Goal: Information Seeking & Learning: Compare options

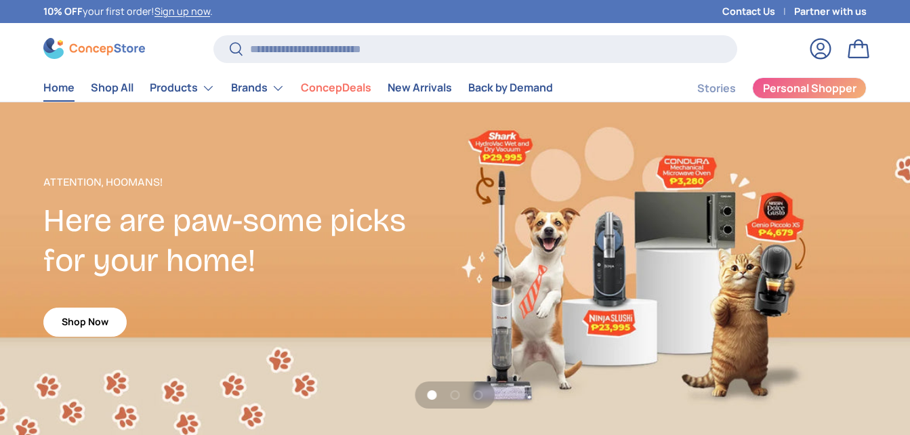
scroll to position [3457, 5402]
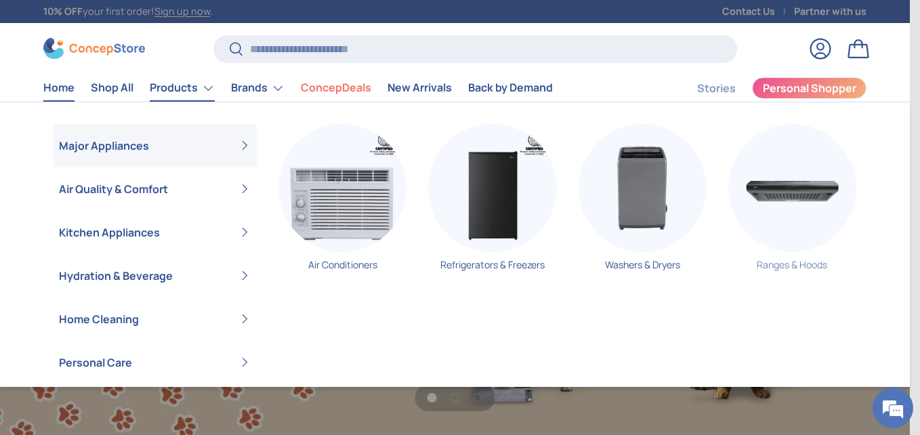
click at [768, 209] on img "Primary" at bounding box center [792, 188] width 128 height 128
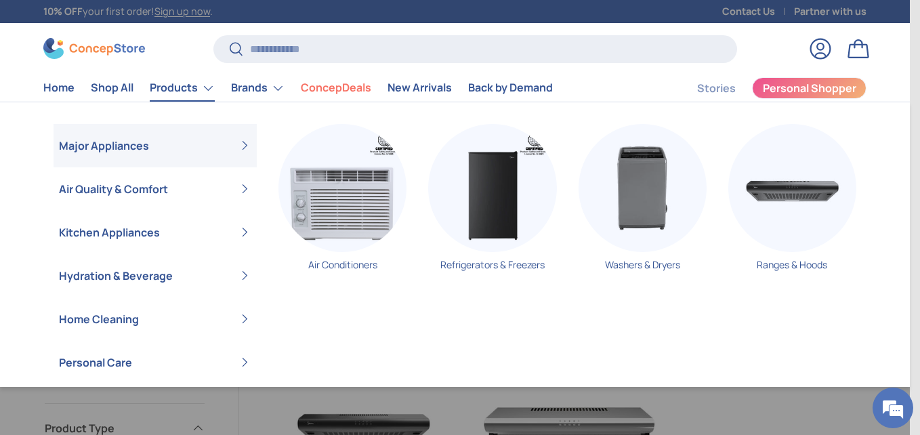
click at [133, 148] on link "Major Appliances" at bounding box center [155, 145] width 192 height 43
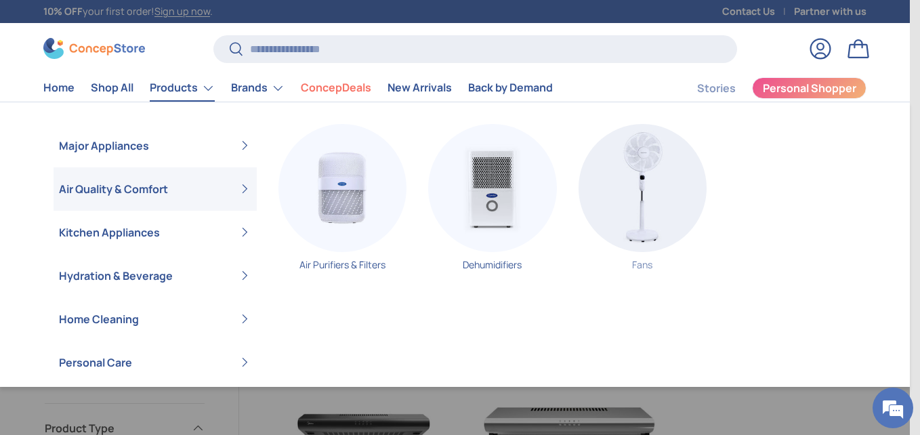
click at [696, 202] on img "Primary" at bounding box center [643, 188] width 128 height 128
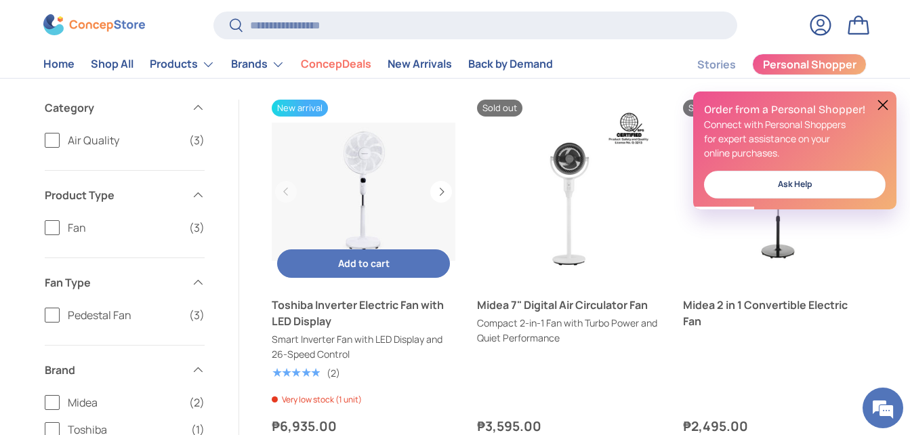
click at [427, 161] on link "Toshiba Inverter Electric Fan with LED Display" at bounding box center [364, 192] width 184 height 184
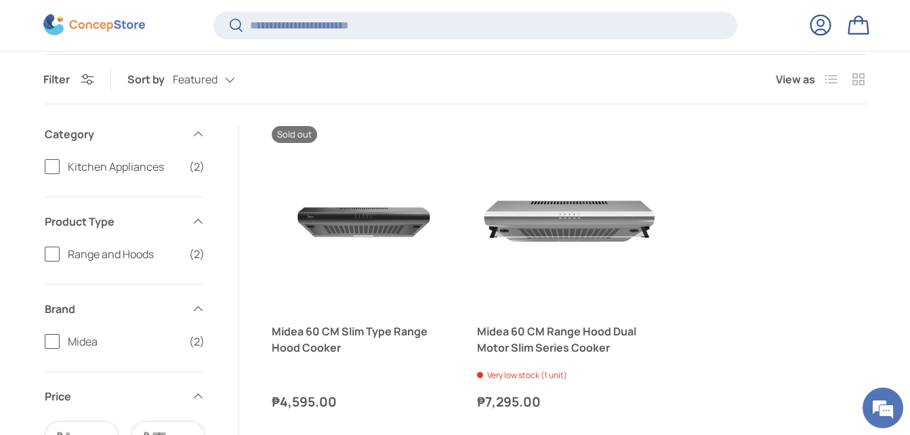
scroll to position [238, 0]
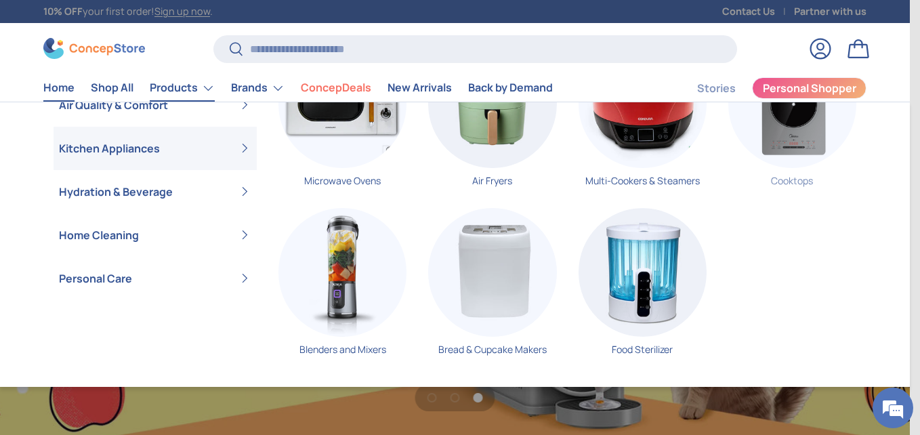
scroll to position [0, 1820]
click at [672, 292] on img "Primary" at bounding box center [643, 272] width 128 height 128
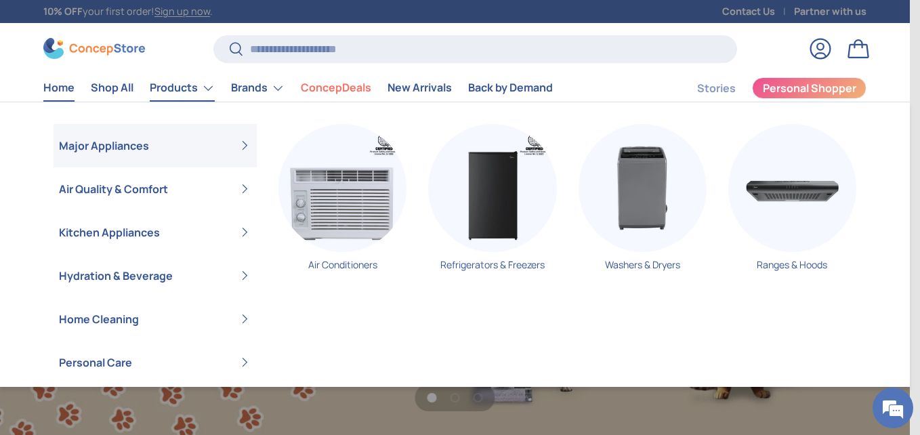
click at [174, 79] on link "Products" at bounding box center [182, 88] width 65 height 27
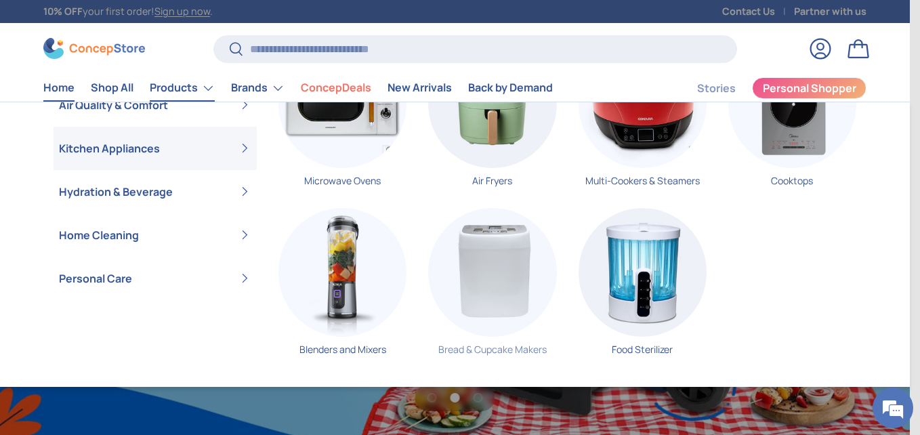
scroll to position [0, 1820]
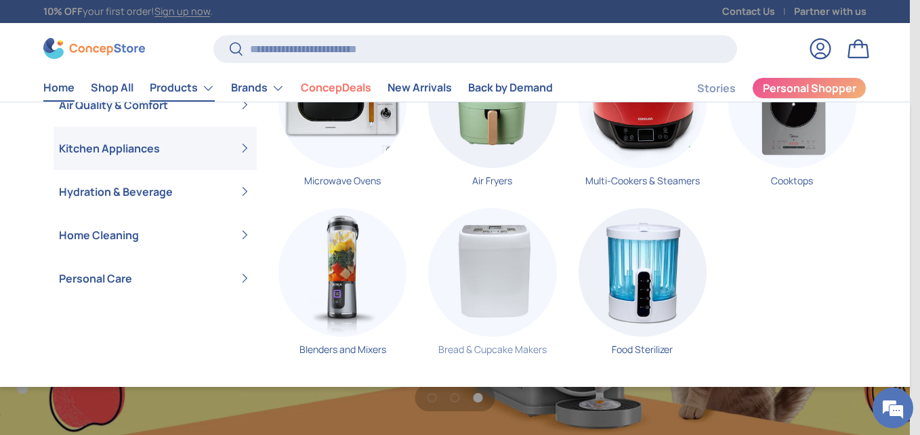
click at [497, 278] on img "Primary" at bounding box center [492, 272] width 128 height 128
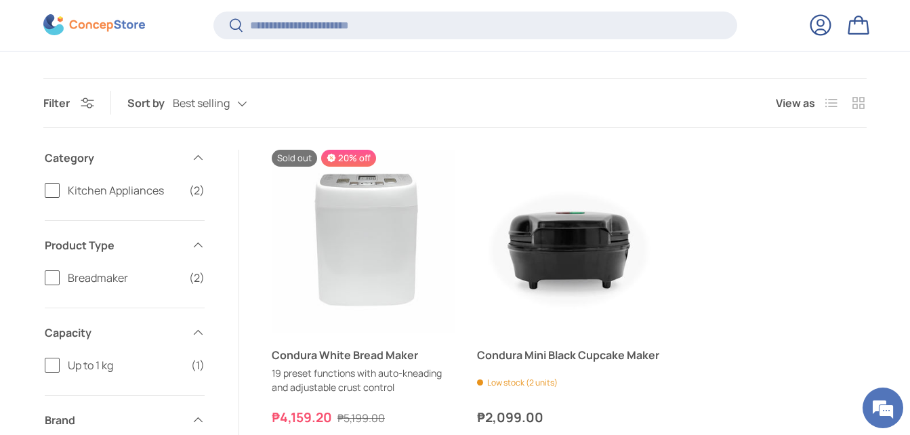
scroll to position [339, 0]
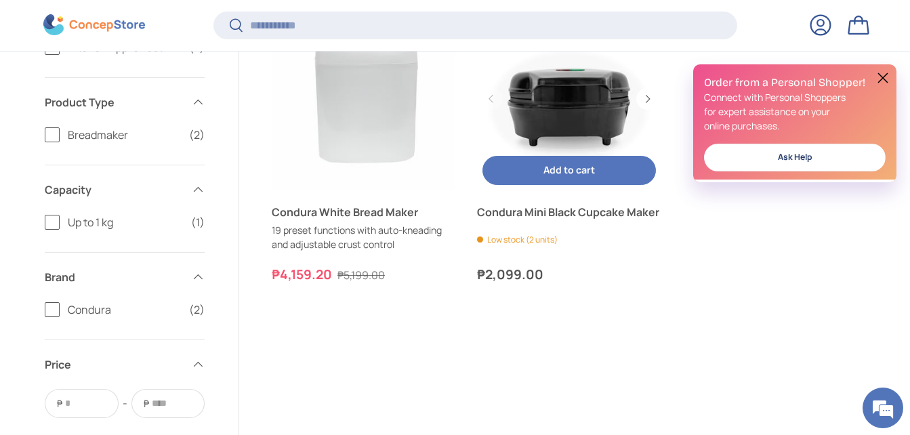
click at [576, 112] on link "Condura Mini Black Cupcake Maker" at bounding box center [569, 99] width 184 height 184
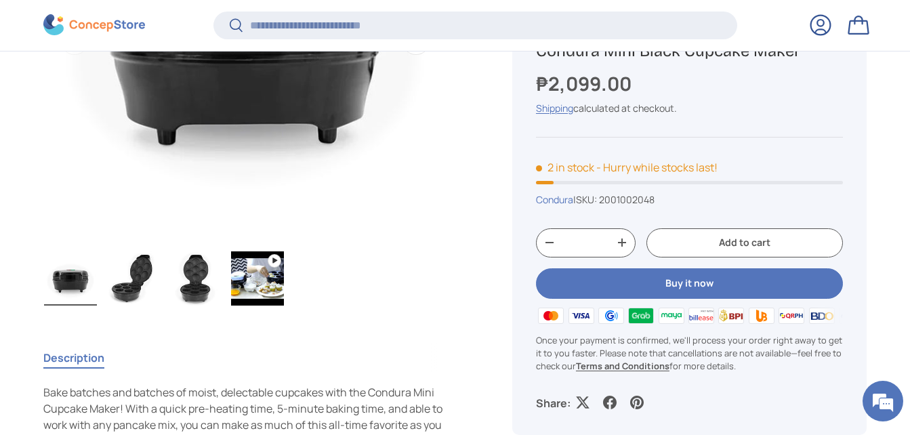
scroll to position [336, 0]
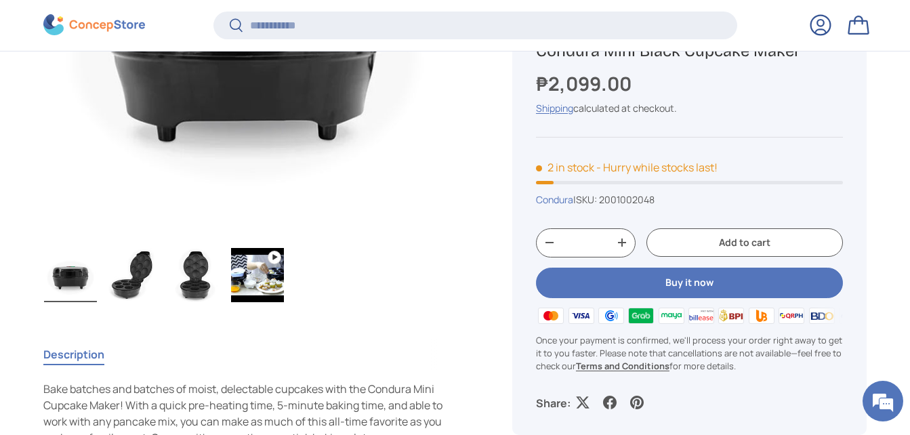
click at [193, 276] on img "Gallery Viewer" at bounding box center [195, 275] width 53 height 54
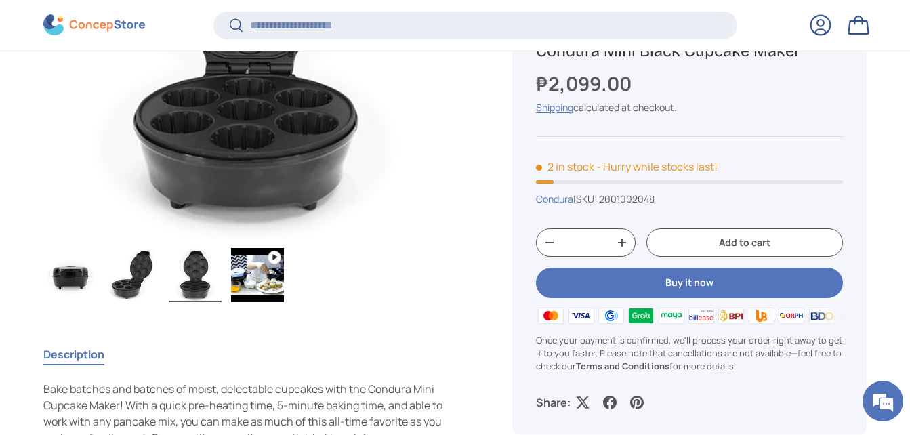
click at [266, 269] on img "Gallery Viewer" at bounding box center [257, 275] width 53 height 54
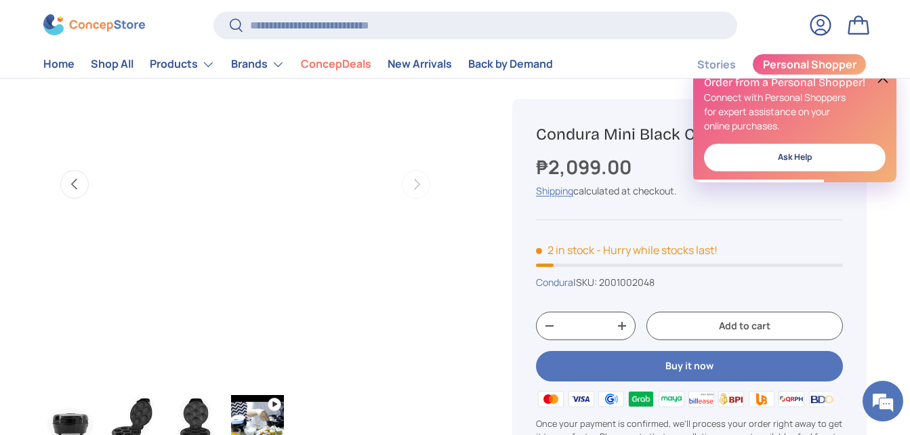
scroll to position [185, 0]
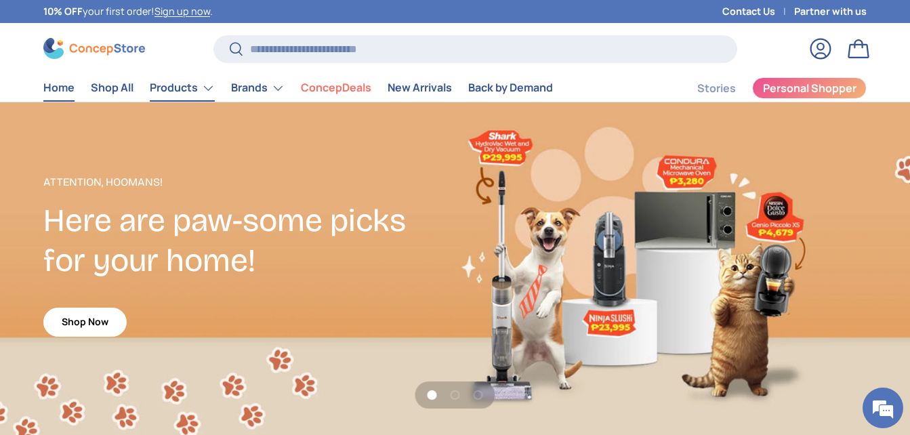
click at [165, 81] on link "Products" at bounding box center [182, 88] width 65 height 27
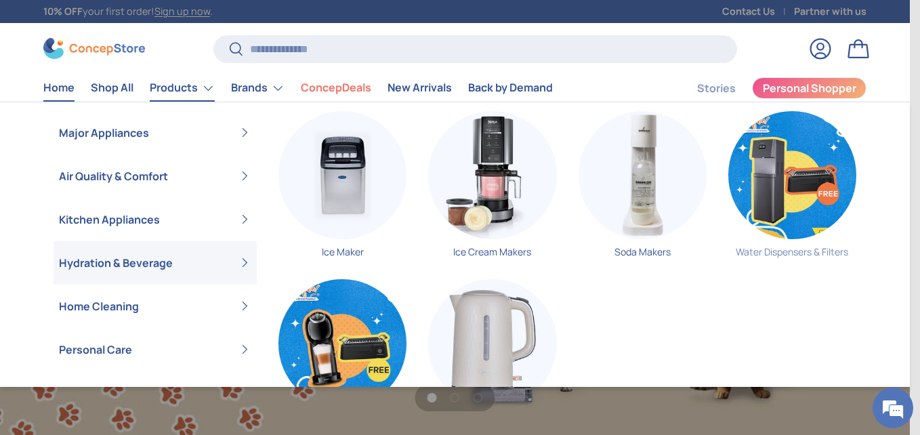
click at [753, 187] on img "Primary" at bounding box center [792, 175] width 128 height 128
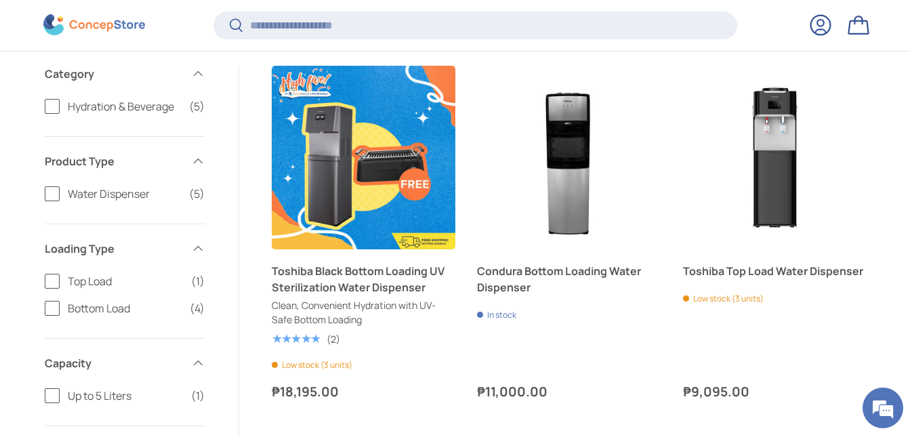
scroll to position [288, 0]
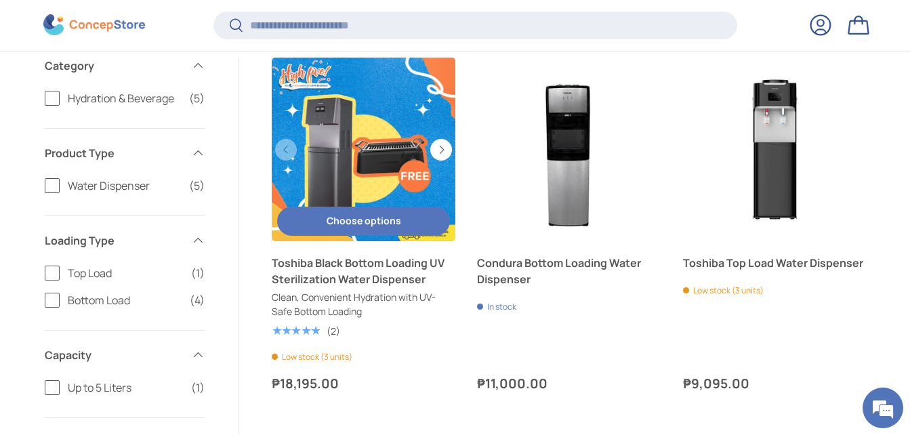
click at [362, 134] on link "Toshiba Black Bottom Loading UV Sterilization Water Dispenser" at bounding box center [364, 150] width 184 height 184
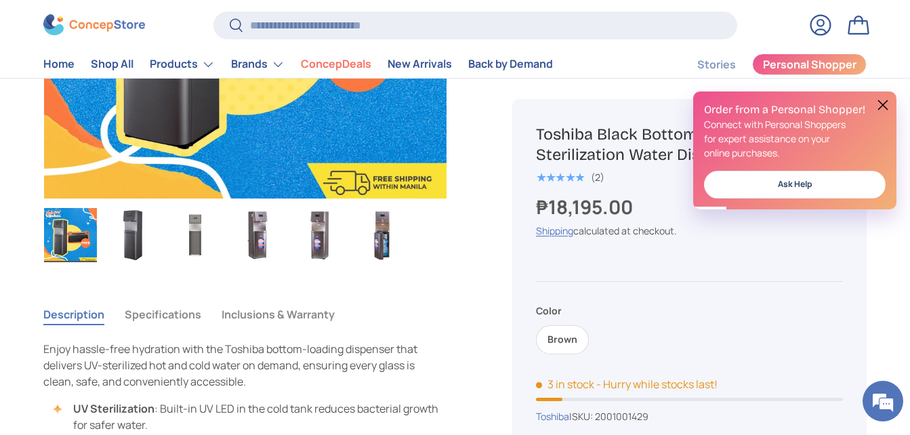
scroll to position [669, 0]
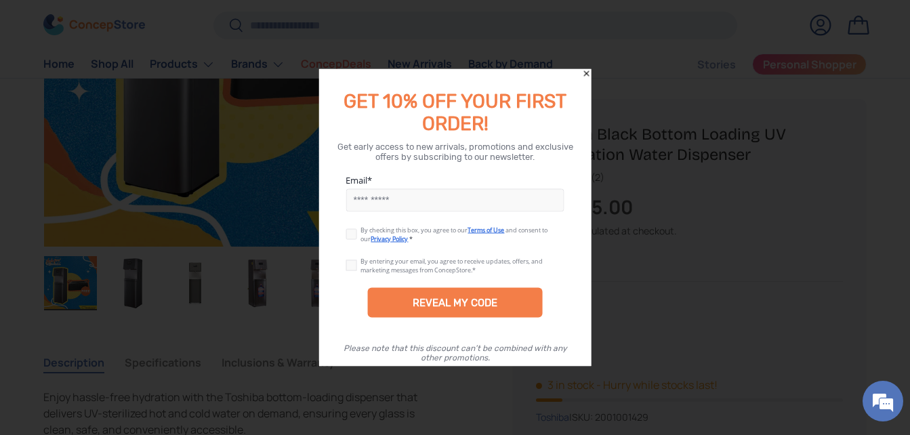
click at [593, 71] on div at bounding box center [455, 217] width 910 height 435
click at [587, 76] on icon "Close" at bounding box center [586, 73] width 9 height 9
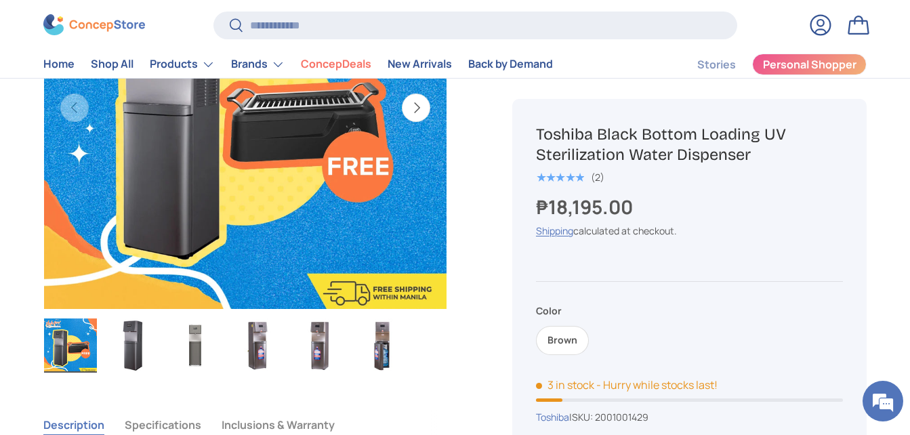
scroll to position [524, 0]
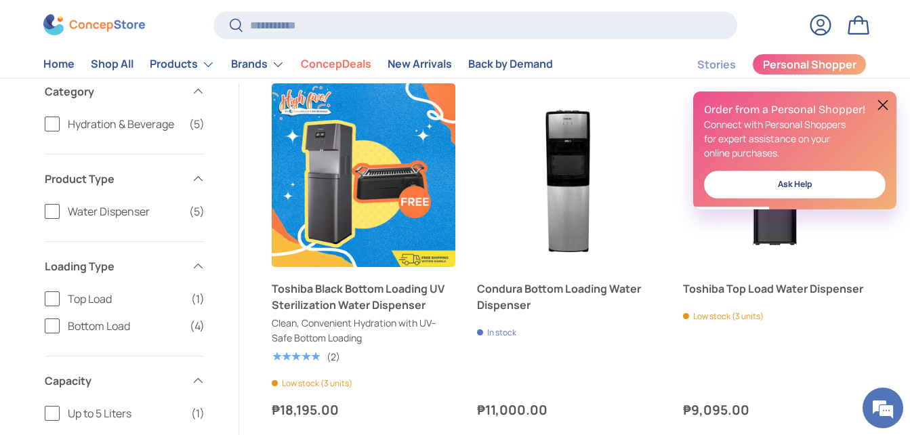
scroll to position [212, 0]
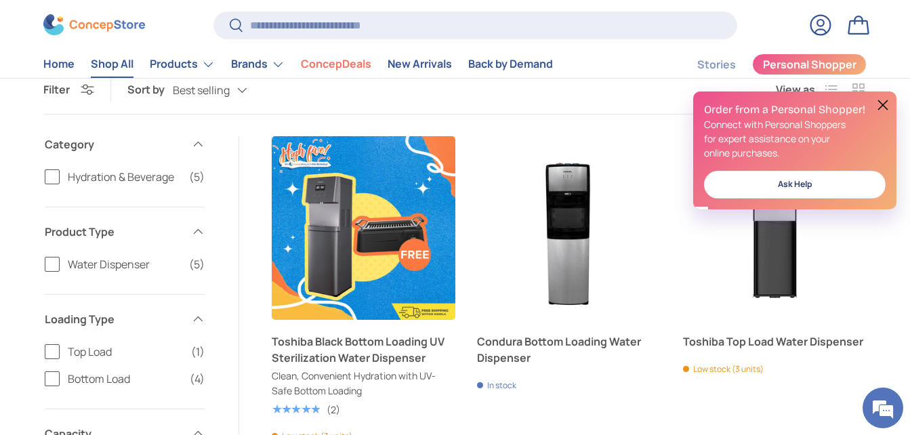
click at [106, 66] on link "Shop All" at bounding box center [112, 64] width 43 height 26
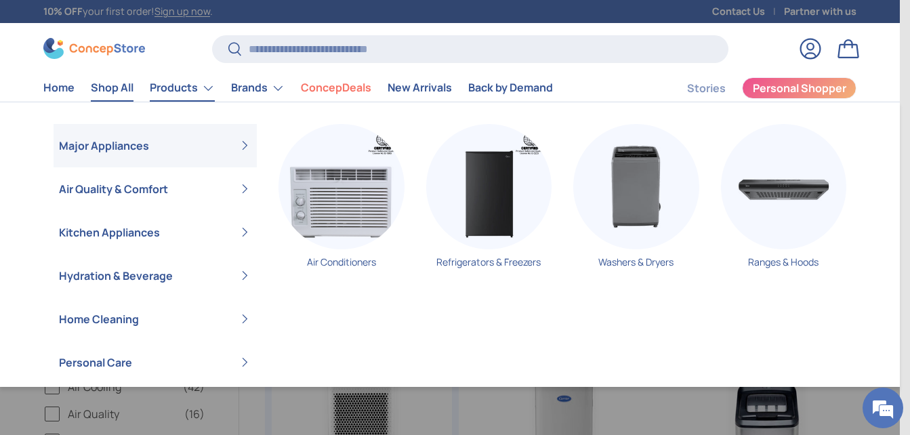
click at [170, 90] on link "Products" at bounding box center [182, 88] width 65 height 27
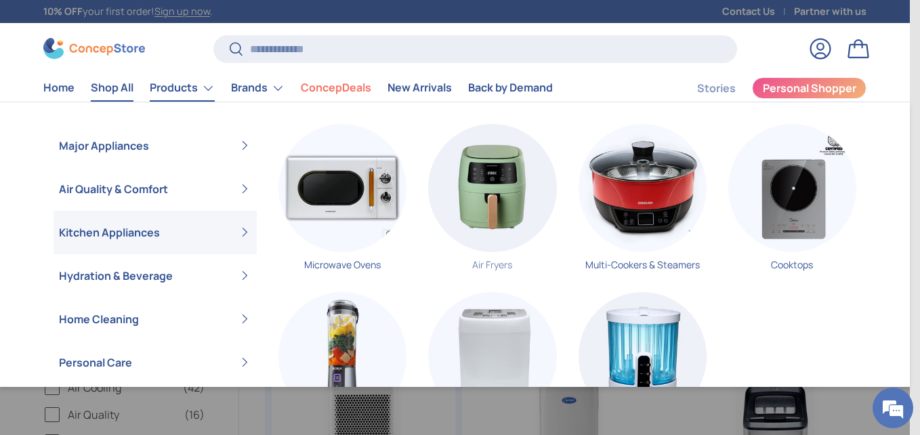
click at [519, 180] on img "Primary" at bounding box center [492, 188] width 128 height 128
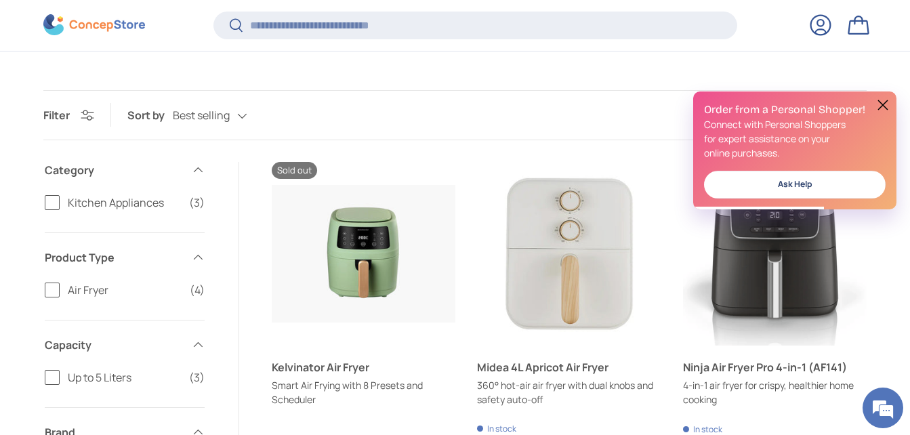
scroll to position [213, 0]
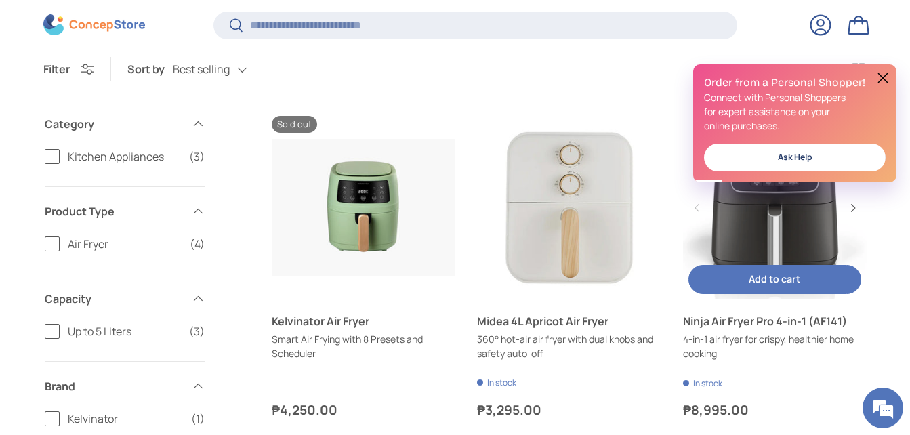
click at [777, 257] on link "Ninja Air Fryer Pro 4-in-1 (AF141)" at bounding box center [775, 208] width 184 height 184
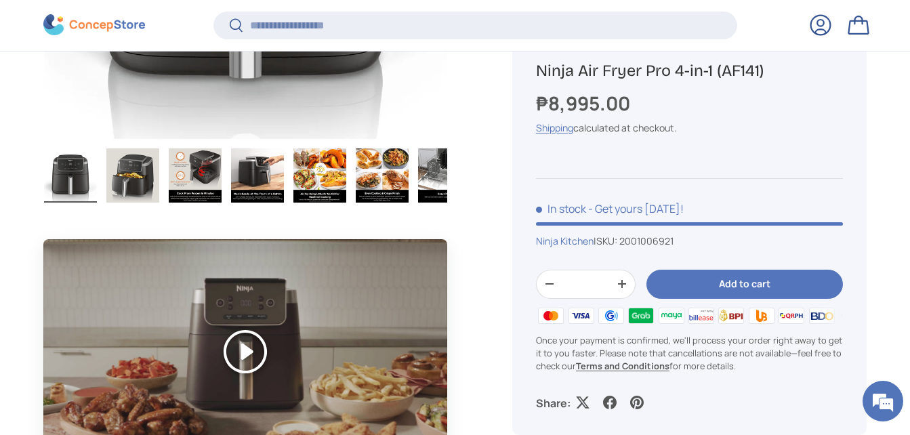
scroll to position [802, 0]
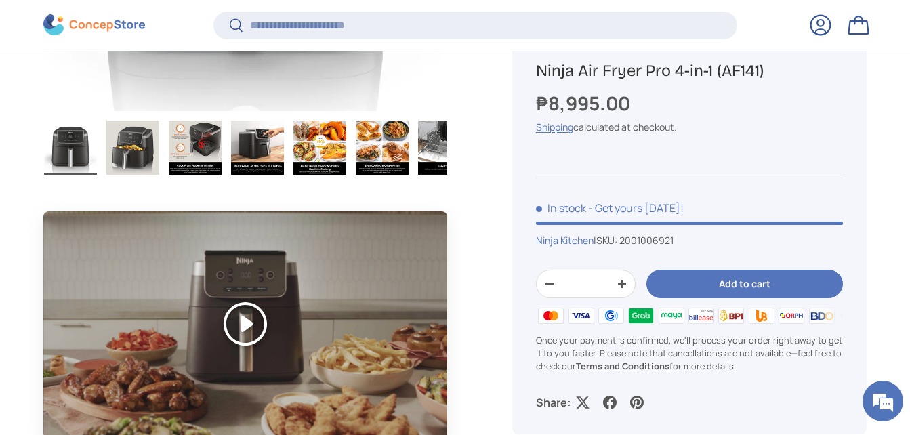
click at [131, 150] on img "Gallery Viewer" at bounding box center [132, 148] width 53 height 54
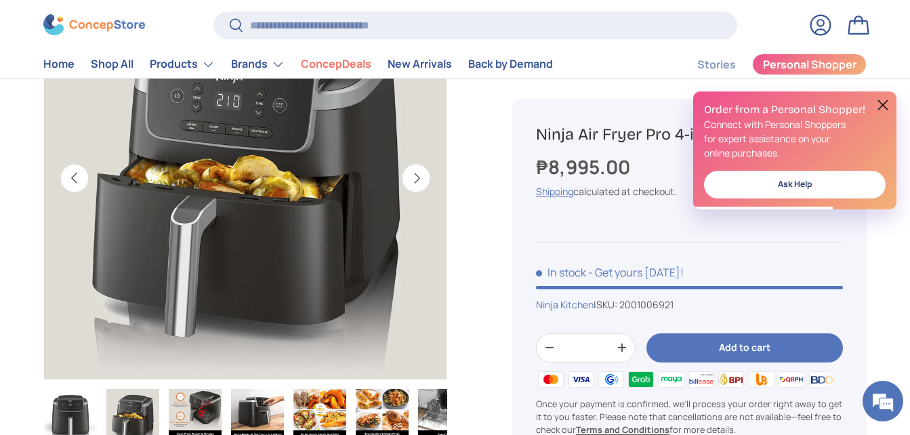
scroll to position [501, 0]
